Goal: Information Seeking & Learning: Learn about a topic

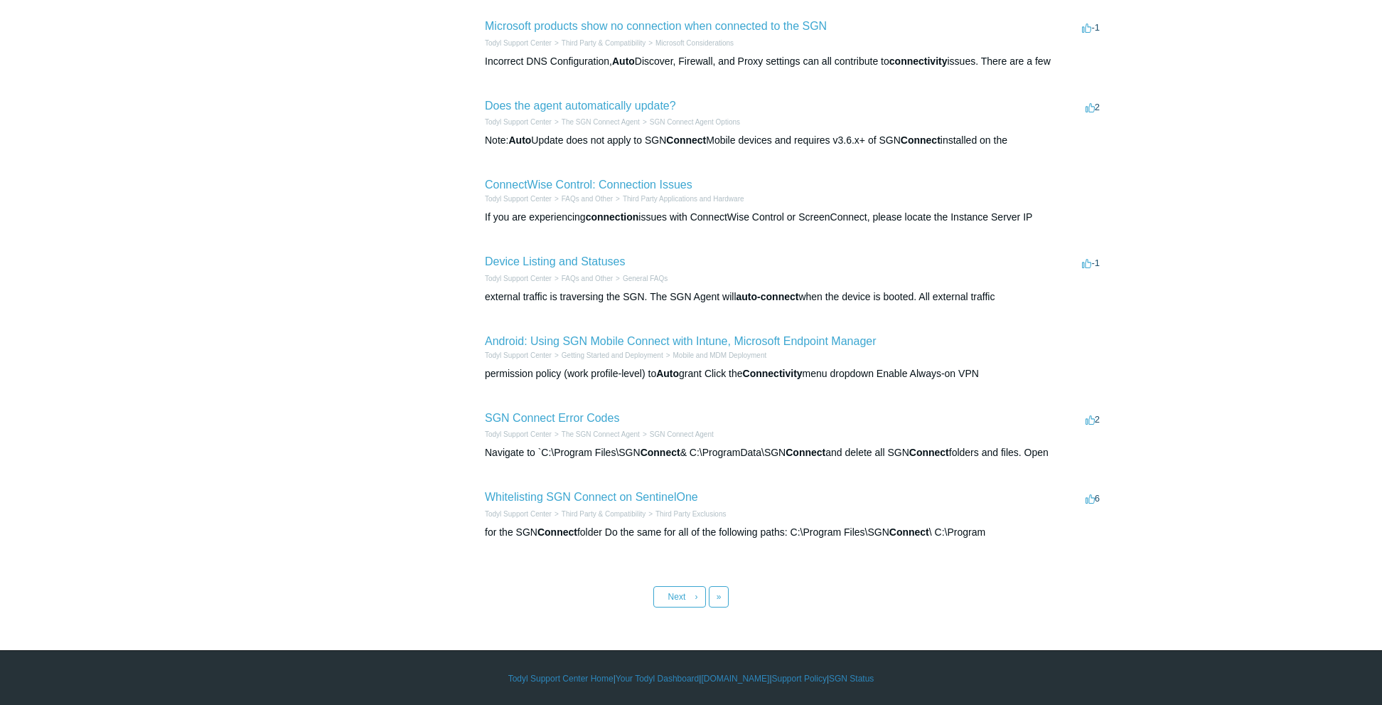
scroll to position [390, 0]
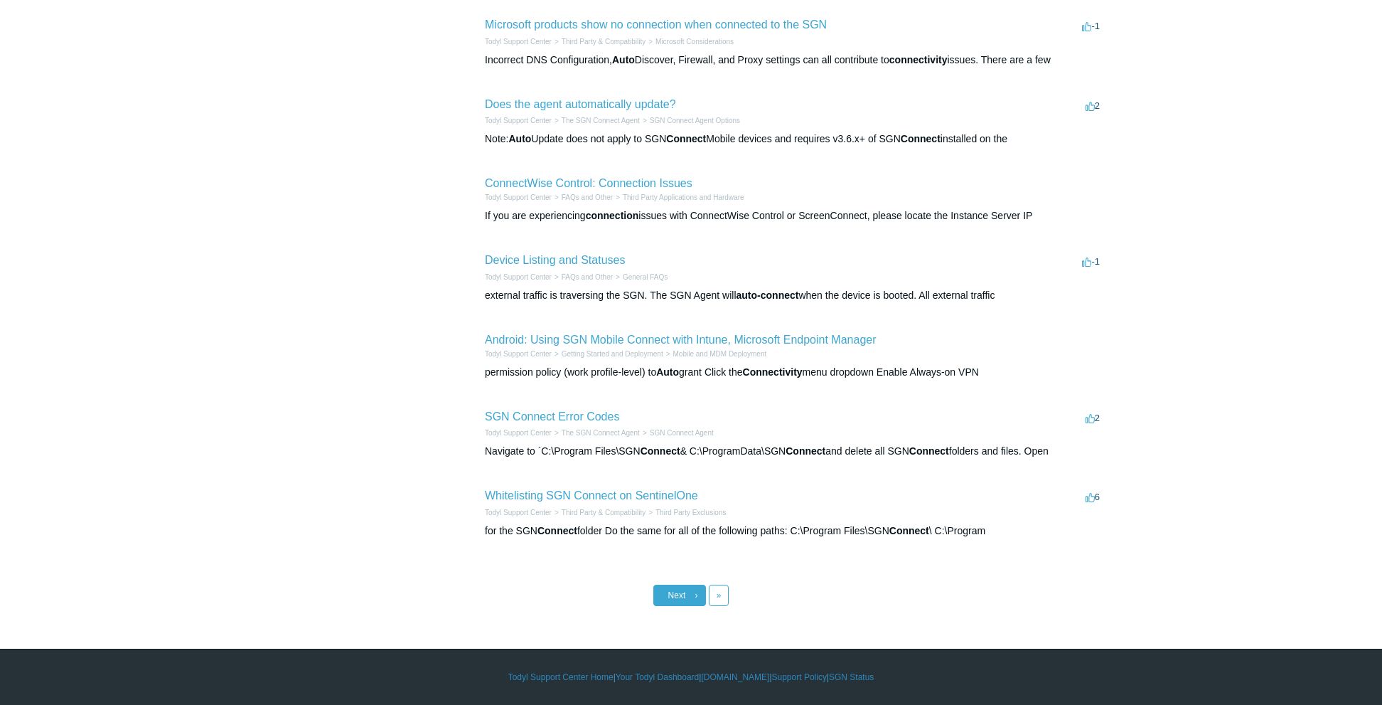
click at [673, 597] on span "Next" at bounding box center [677, 595] width 18 height 10
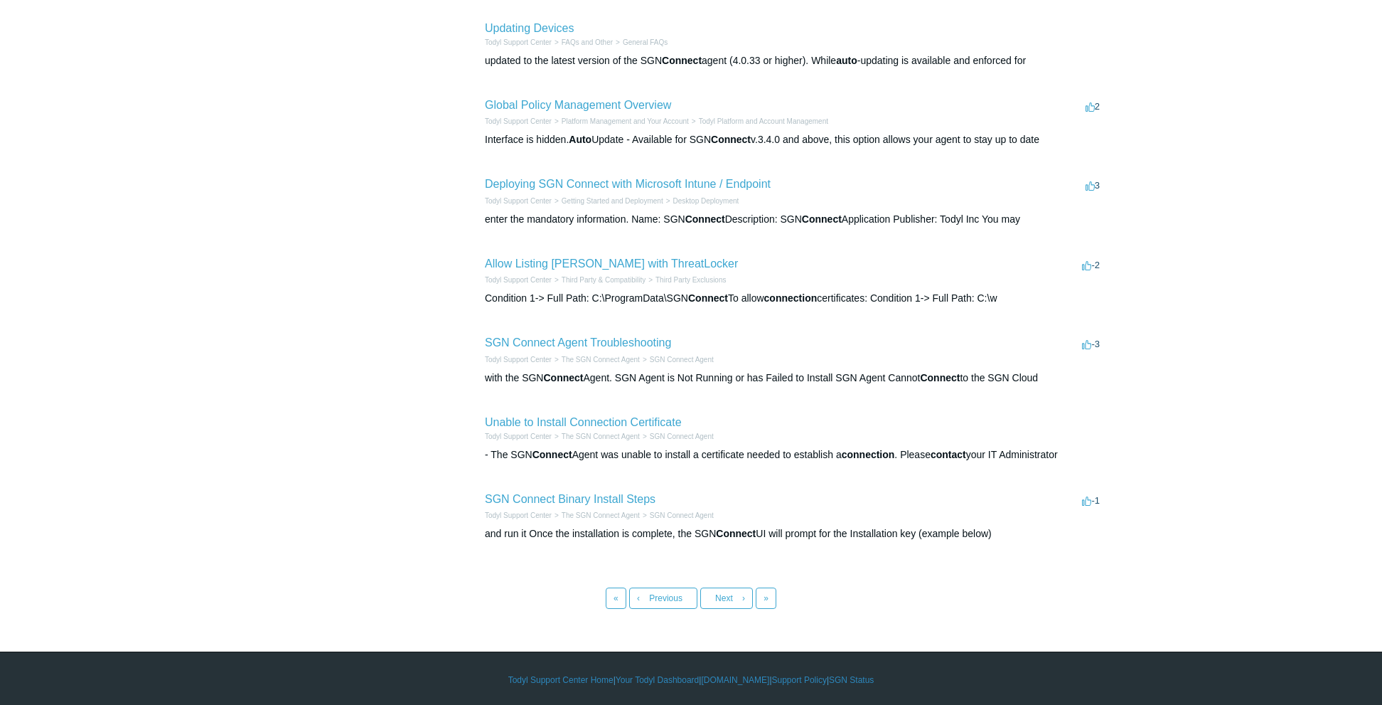
scroll to position [388, 0]
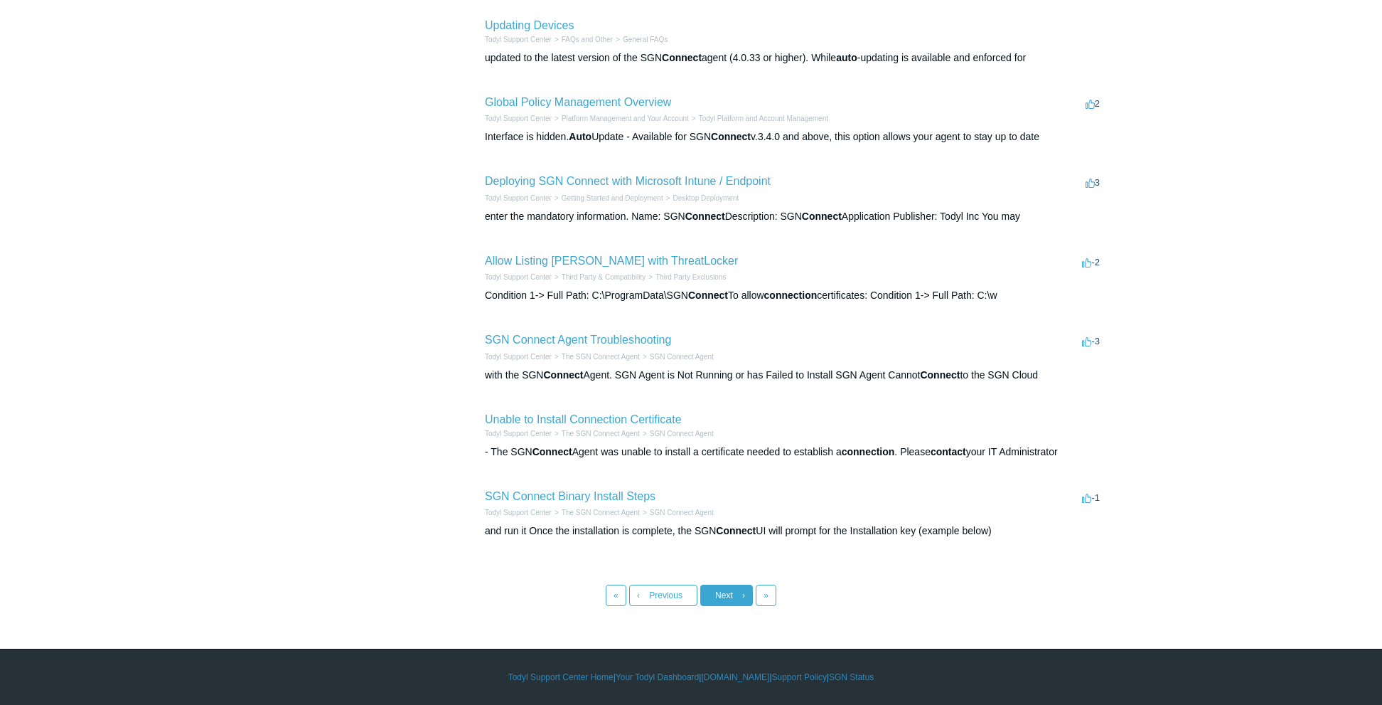
click at [728, 595] on span "Next" at bounding box center [724, 595] width 18 height 10
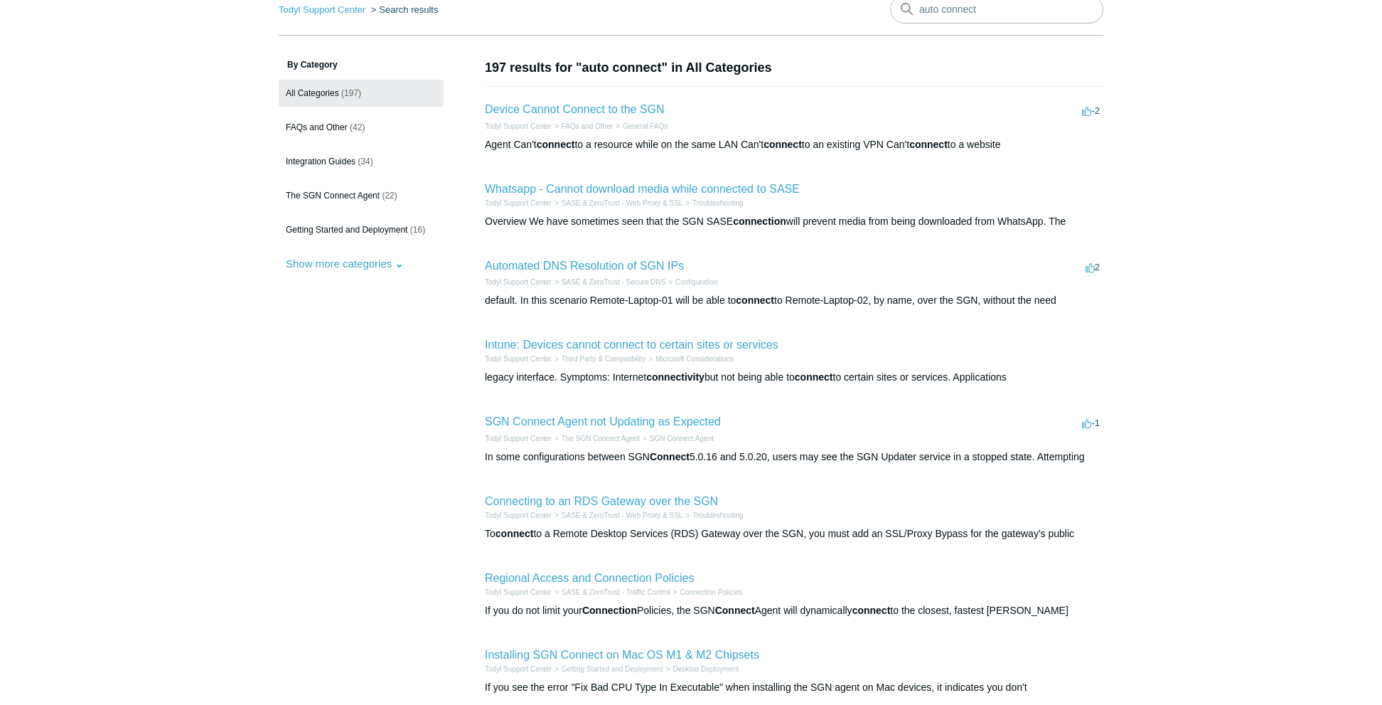
scroll to position [73, 0]
click at [581, 497] on link "Connecting to an RDS Gateway over the SGN" at bounding box center [601, 499] width 233 height 12
